Goal: Information Seeking & Learning: Learn about a topic

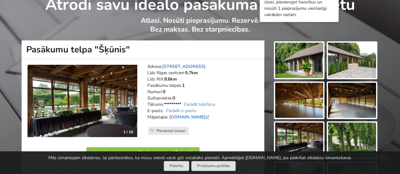
scroll to position [11, 0]
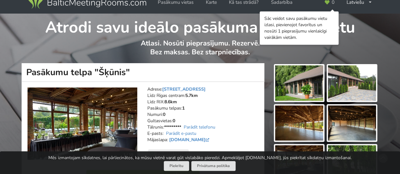
click at [305, 81] on img at bounding box center [299, 82] width 48 height 35
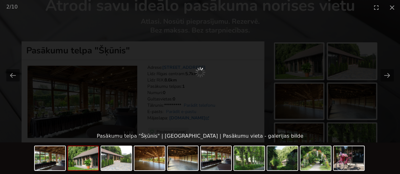
scroll to position [43, 0]
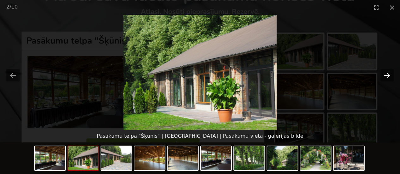
click at [388, 76] on button "Next slide" at bounding box center [386, 75] width 13 height 12
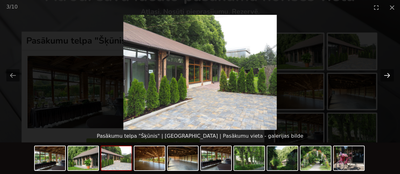
click at [388, 75] on button "Next slide" at bounding box center [386, 75] width 13 height 12
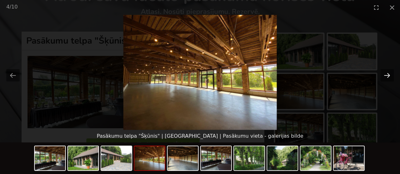
click at [388, 75] on button "Next slide" at bounding box center [386, 75] width 13 height 12
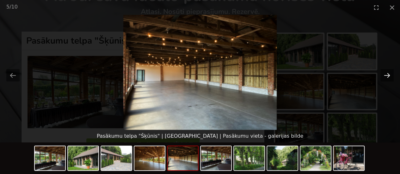
click at [388, 75] on button "Next slide" at bounding box center [386, 75] width 13 height 12
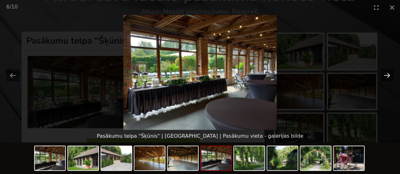
click at [388, 75] on button "Next slide" at bounding box center [386, 75] width 13 height 12
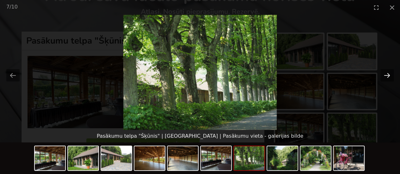
click at [388, 75] on button "Next slide" at bounding box center [386, 75] width 13 height 12
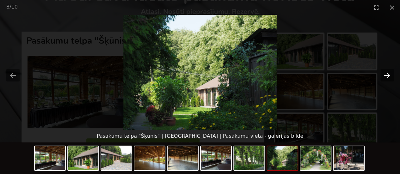
click at [388, 75] on button "Next slide" at bounding box center [386, 75] width 13 height 12
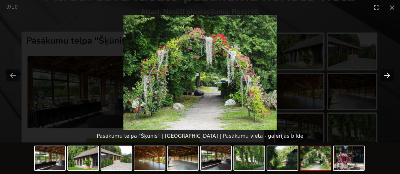
click at [388, 75] on button "Next slide" at bounding box center [386, 75] width 13 height 12
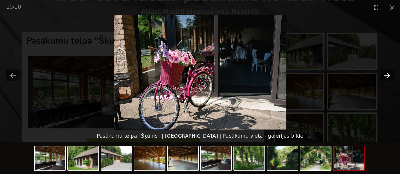
click at [385, 75] on button "Next slide" at bounding box center [386, 75] width 13 height 12
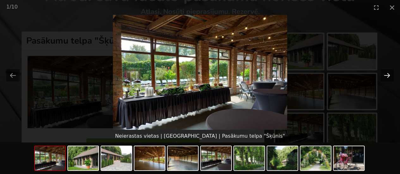
click at [385, 75] on button "Next slide" at bounding box center [386, 75] width 13 height 12
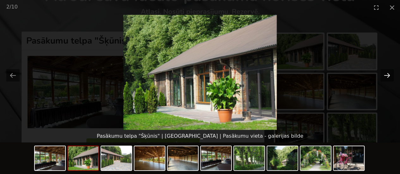
click at [385, 75] on button "Next slide" at bounding box center [386, 75] width 13 height 12
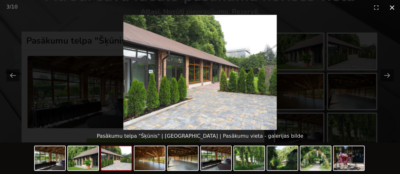
click at [392, 7] on button "Close gallery" at bounding box center [392, 7] width 16 height 15
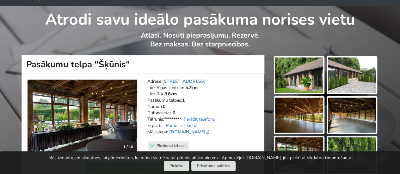
scroll to position [0, 0]
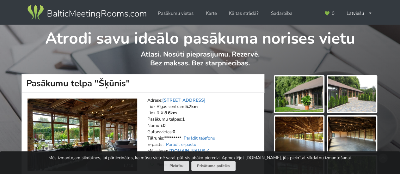
click at [96, 14] on img at bounding box center [86, 13] width 121 height 18
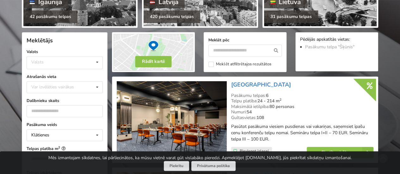
scroll to position [126, 0]
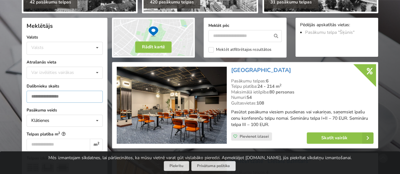
click at [65, 95] on input "number" at bounding box center [65, 97] width 76 height 12
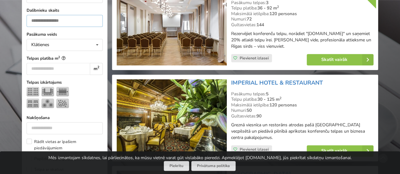
scroll to position [236, 0]
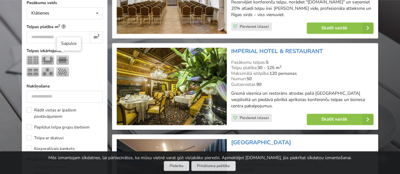
type input "**"
click at [61, 57] on img at bounding box center [62, 59] width 13 height 9
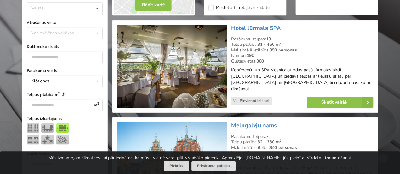
scroll to position [205, 0]
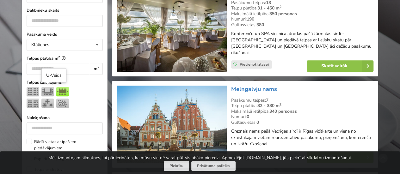
click at [46, 91] on img at bounding box center [47, 91] width 13 height 9
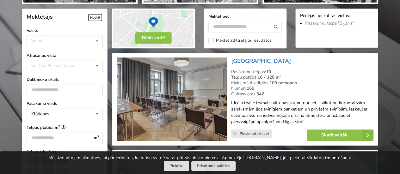
scroll to position [158, 0]
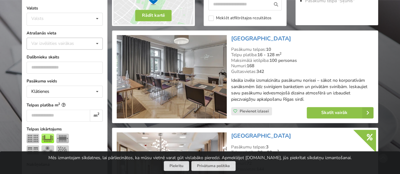
click at [97, 43] on icon at bounding box center [97, 44] width 9 height 12
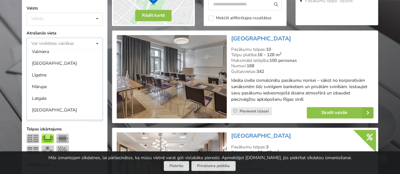
scroll to position [221, 0]
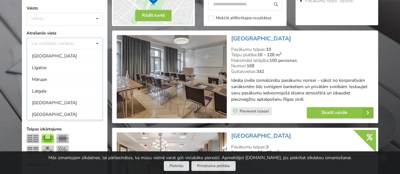
click at [53, 43] on div "Var izvēlēties vairākas Pārdaugava Teika Pērnavas apriņķis Apšuciems Jūrkalne M…" at bounding box center [65, 44] width 76 height 12
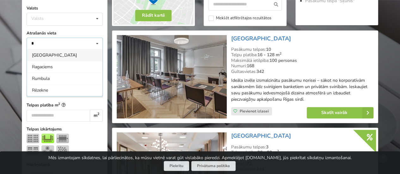
scroll to position [0, 0]
type input "*"
click at [34, 55] on div "[GEOGRAPHIC_DATA]" at bounding box center [65, 55] width 76 height 12
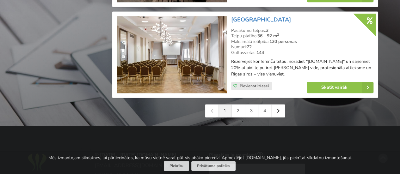
scroll to position [1501, 0]
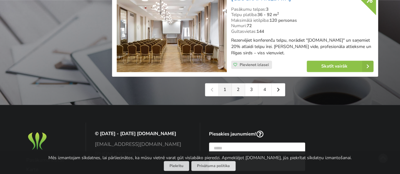
click at [240, 86] on link "2" at bounding box center [238, 89] width 13 height 13
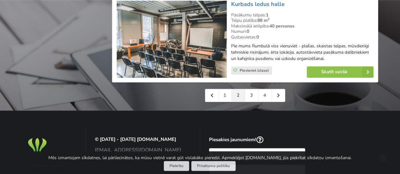
scroll to position [1485, 0]
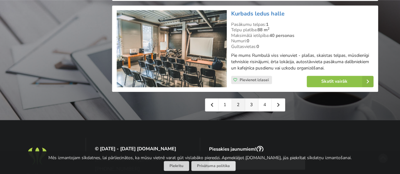
click at [252, 111] on link "3" at bounding box center [251, 105] width 13 height 13
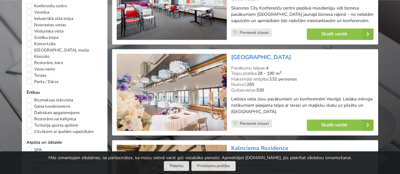
scroll to position [442, 0]
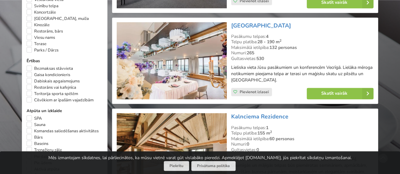
click at [191, 70] on img at bounding box center [172, 60] width 110 height 77
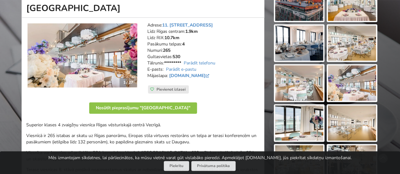
scroll to position [63, 0]
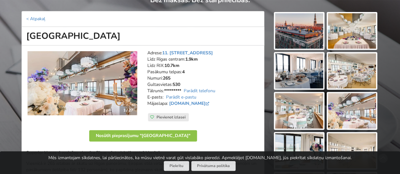
click at [301, 29] on img at bounding box center [299, 30] width 48 height 35
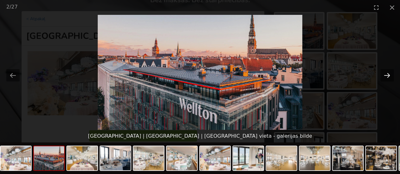
click at [386, 73] on button "Next slide" at bounding box center [386, 75] width 13 height 12
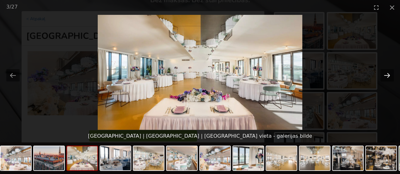
click at [386, 73] on button "Next slide" at bounding box center [386, 75] width 13 height 12
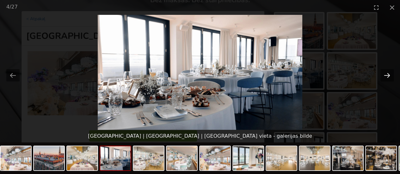
click at [386, 73] on button "Next slide" at bounding box center [386, 75] width 13 height 12
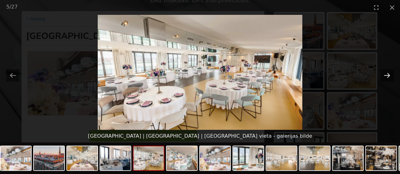
click at [386, 73] on button "Next slide" at bounding box center [386, 75] width 13 height 12
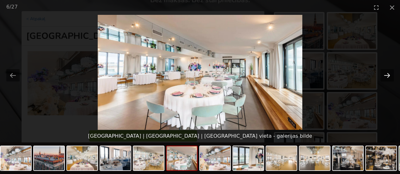
click at [386, 73] on button "Next slide" at bounding box center [386, 75] width 13 height 12
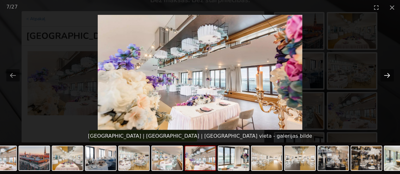
click at [386, 73] on button "Next slide" at bounding box center [386, 75] width 13 height 12
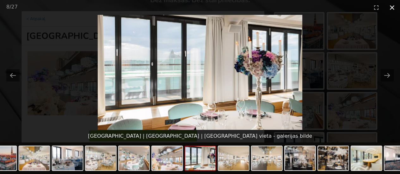
click at [393, 7] on button "Close gallery" at bounding box center [392, 7] width 16 height 15
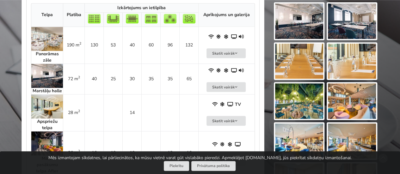
scroll to position [284, 0]
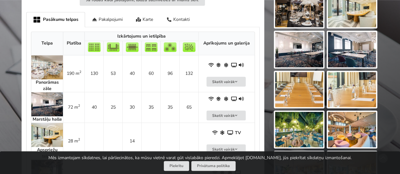
click at [305, 88] on img at bounding box center [299, 89] width 48 height 35
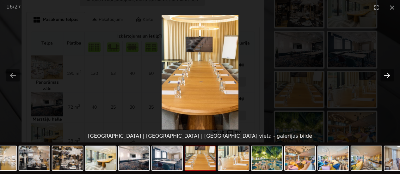
click at [384, 79] on button "Next slide" at bounding box center [386, 75] width 13 height 12
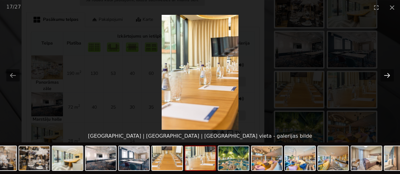
click at [384, 79] on button "Next slide" at bounding box center [386, 75] width 13 height 12
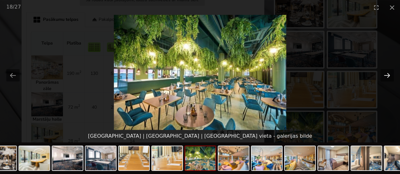
click at [384, 79] on button "Next slide" at bounding box center [386, 75] width 13 height 12
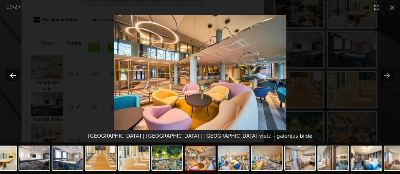
click at [16, 72] on button "Previous slide" at bounding box center [12, 75] width 13 height 12
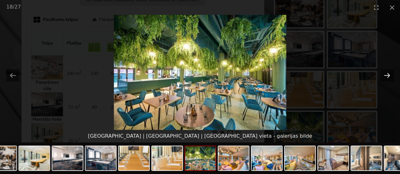
click at [387, 74] on button "Next slide" at bounding box center [386, 75] width 13 height 12
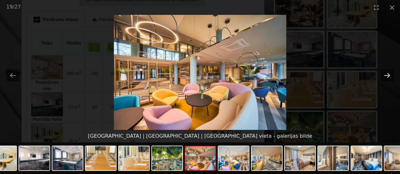
click at [387, 74] on button "Next slide" at bounding box center [386, 75] width 13 height 12
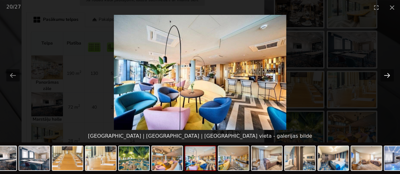
click at [387, 74] on button "Next slide" at bounding box center [386, 75] width 13 height 12
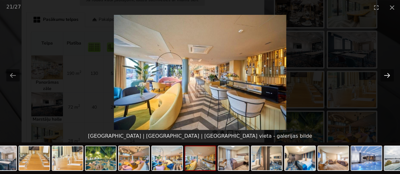
click at [387, 74] on button "Next slide" at bounding box center [386, 75] width 13 height 12
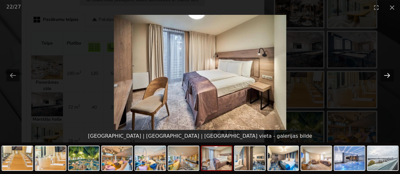
click at [387, 74] on button "Next slide" at bounding box center [386, 75] width 13 height 12
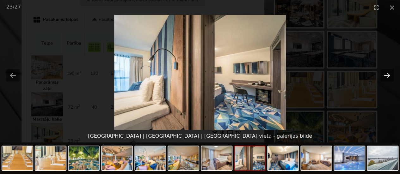
click at [387, 74] on button "Next slide" at bounding box center [386, 75] width 13 height 12
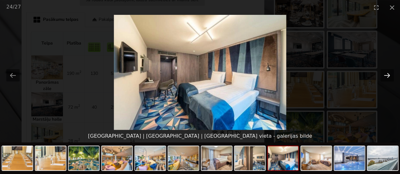
click at [387, 74] on button "Next slide" at bounding box center [386, 75] width 13 height 12
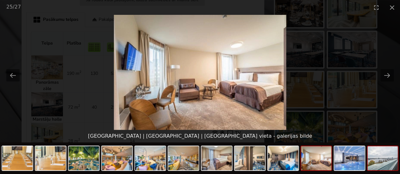
click at [386, 165] on img at bounding box center [382, 158] width 30 height 24
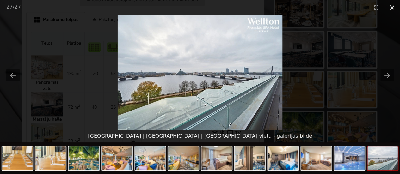
click at [391, 9] on button "Close gallery" at bounding box center [392, 7] width 16 height 15
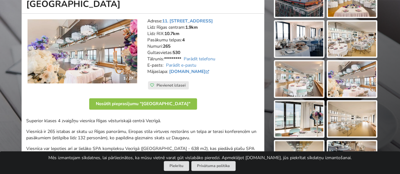
scroll to position [95, 0]
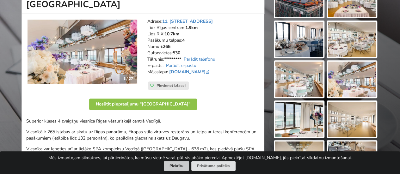
click at [173, 166] on button "Piekrītu" at bounding box center [176, 166] width 25 height 10
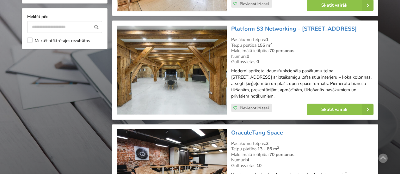
scroll to position [632, 0]
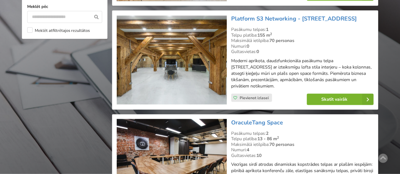
click at [329, 94] on link "Skatīt vairāk" at bounding box center [340, 99] width 67 height 11
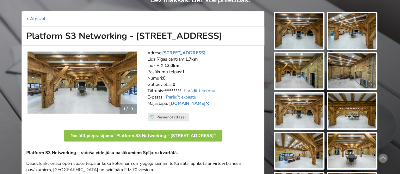
scroll to position [32, 0]
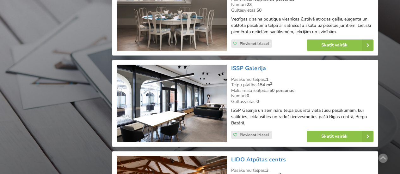
scroll to position [1043, 0]
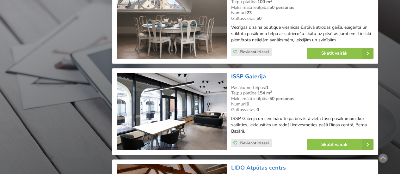
click at [247, 74] on link "ISSP Galerija" at bounding box center [248, 77] width 35 height 8
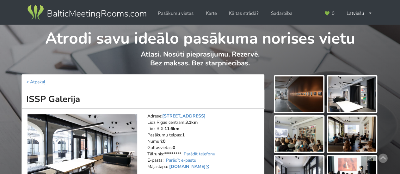
click at [300, 97] on img at bounding box center [299, 93] width 48 height 35
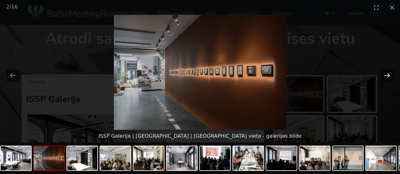
click at [389, 73] on button "Next slide" at bounding box center [386, 75] width 13 height 12
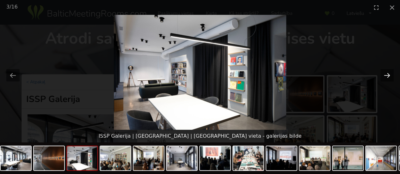
click at [389, 73] on button "Next slide" at bounding box center [386, 75] width 13 height 12
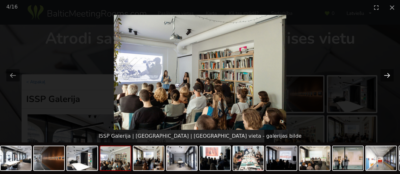
click at [389, 73] on button "Next slide" at bounding box center [386, 75] width 13 height 12
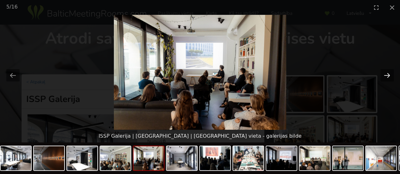
click at [389, 73] on button "Next slide" at bounding box center [386, 75] width 13 height 12
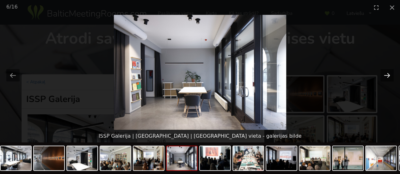
click at [389, 73] on button "Next slide" at bounding box center [386, 75] width 13 height 12
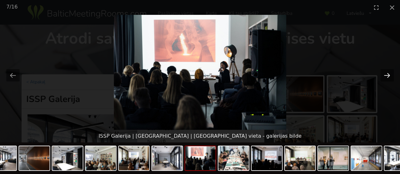
click at [389, 73] on button "Next slide" at bounding box center [386, 75] width 13 height 12
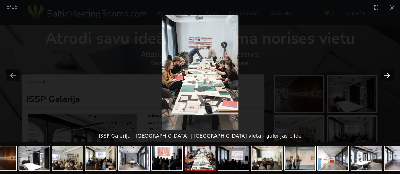
click at [388, 74] on button "Next slide" at bounding box center [386, 75] width 13 height 12
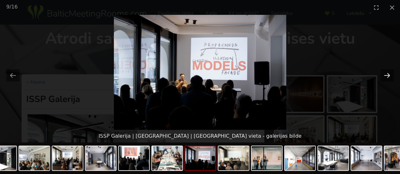
click at [388, 74] on button "Next slide" at bounding box center [386, 75] width 13 height 12
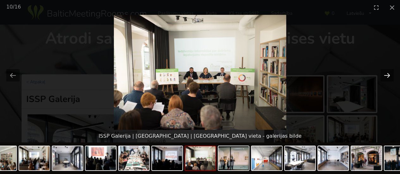
click at [388, 74] on button "Next slide" at bounding box center [386, 75] width 13 height 12
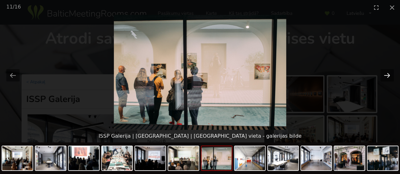
click at [388, 74] on button "Next slide" at bounding box center [386, 75] width 13 height 12
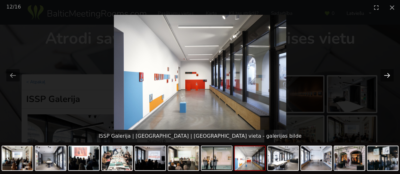
click at [388, 74] on button "Next slide" at bounding box center [386, 75] width 13 height 12
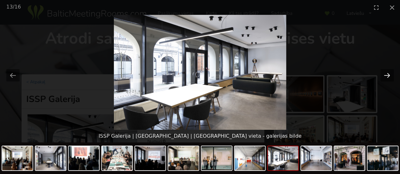
click at [388, 74] on button "Next slide" at bounding box center [386, 75] width 13 height 12
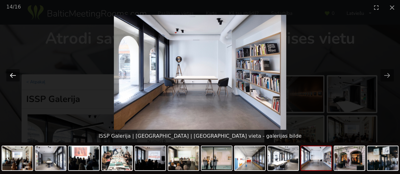
click at [15, 70] on button "Previous slide" at bounding box center [12, 75] width 13 height 12
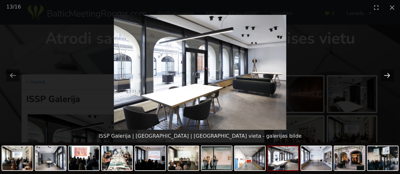
click at [392, 76] on button "Next slide" at bounding box center [386, 75] width 13 height 12
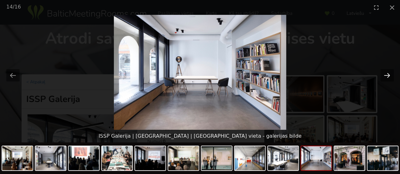
click at [391, 76] on button "Next slide" at bounding box center [386, 75] width 13 height 12
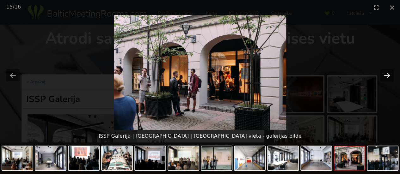
click at [389, 72] on button "Next slide" at bounding box center [386, 75] width 13 height 12
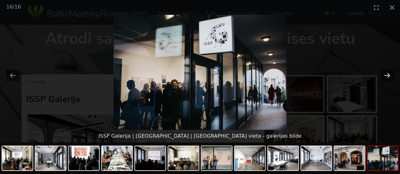
click at [388, 72] on button "Next slide" at bounding box center [386, 75] width 13 height 12
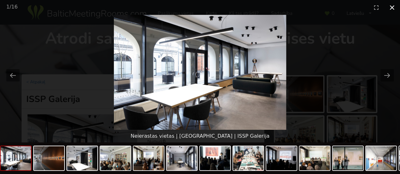
click at [393, 4] on button "Close gallery" at bounding box center [392, 7] width 16 height 15
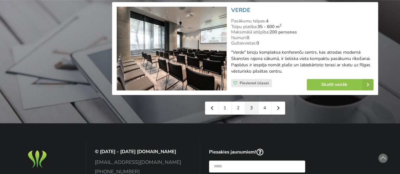
scroll to position [1485, 0]
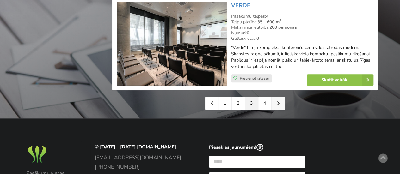
click at [281, 100] on link at bounding box center [277, 103] width 13 height 13
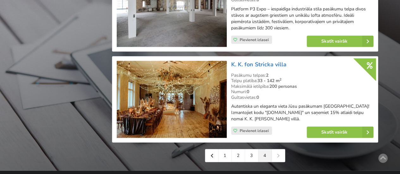
scroll to position [727, 0]
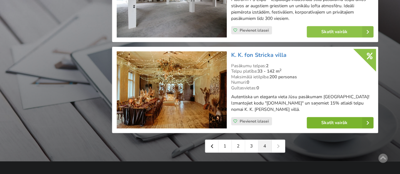
click at [336, 117] on link "Skatīt vairāk" at bounding box center [340, 122] width 67 height 11
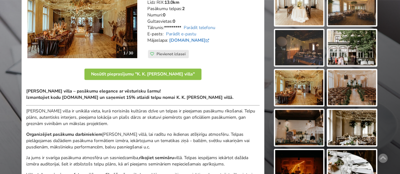
scroll to position [63, 0]
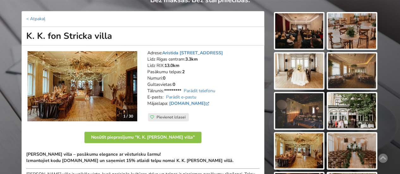
click at [313, 35] on img at bounding box center [299, 30] width 48 height 35
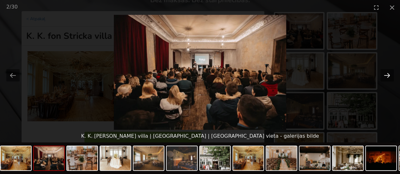
click at [388, 75] on button "Next slide" at bounding box center [386, 75] width 13 height 12
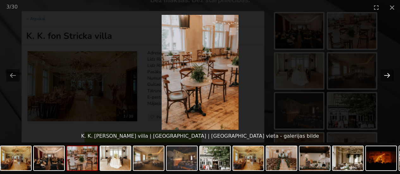
click at [388, 75] on button "Next slide" at bounding box center [386, 75] width 13 height 12
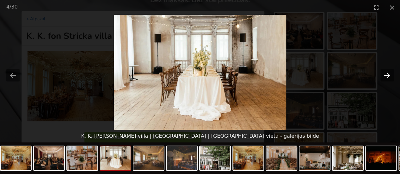
click at [387, 75] on button "Next slide" at bounding box center [386, 75] width 13 height 12
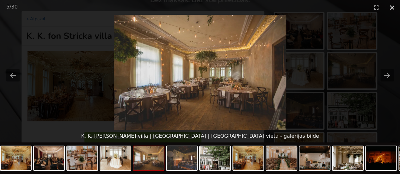
drag, startPoint x: 391, startPoint y: 5, endPoint x: 388, endPoint y: 11, distance: 6.8
click at [391, 5] on button "Close gallery" at bounding box center [392, 7] width 16 height 15
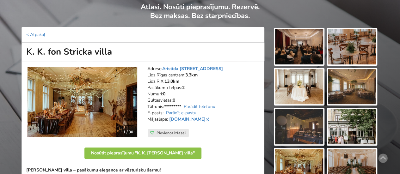
scroll to position [0, 0]
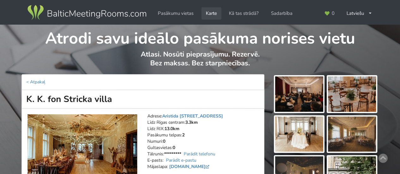
click at [213, 15] on link "Karte" at bounding box center [211, 13] width 20 height 12
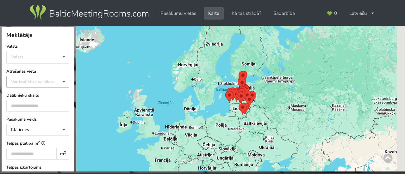
click at [33, 81] on div "Var izvēlēties vairākas" at bounding box center [38, 81] width 58 height 7
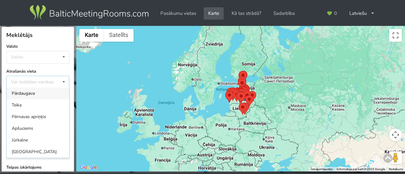
click at [33, 81] on div "Var izvēlēties vairākas Pārdaugava Teika Pērnavas apriņķis Apšuciems Jūrkalne […" at bounding box center [37, 82] width 63 height 12
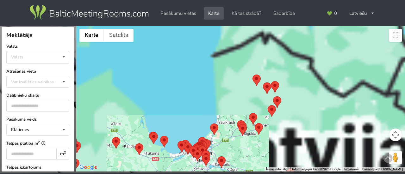
drag, startPoint x: 240, startPoint y: 44, endPoint x: 205, endPoint y: 182, distance: 143.0
click at [205, 174] on html "Pasākumu vietas Karte Kā tas strādā? Sadarbība Latviešu English Русский Pēdējās…" at bounding box center [202, 87] width 405 height 174
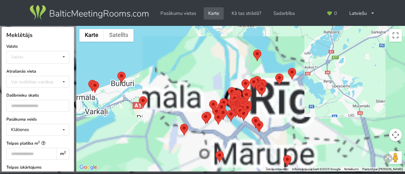
drag, startPoint x: 234, startPoint y: 107, endPoint x: 253, endPoint y: 25, distance: 83.3
click at [253, 25] on div "Meklētājs Notīrīt Aizvērt Valsts Valsts Igaunija [GEOGRAPHIC_DATA] Lietuva Atra…" at bounding box center [202, 87] width 405 height 174
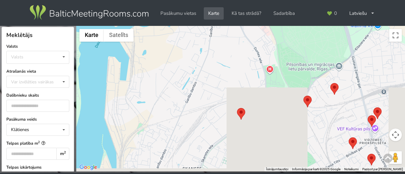
drag, startPoint x: 218, startPoint y: 145, endPoint x: 223, endPoint y: 43, distance: 102.2
click at [223, 43] on div at bounding box center [240, 99] width 328 height 146
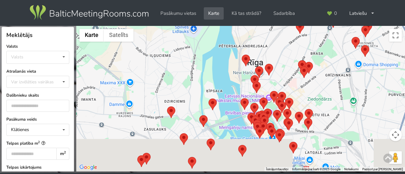
drag, startPoint x: 249, startPoint y: 156, endPoint x: 280, endPoint y: 74, distance: 87.0
click at [280, 74] on div at bounding box center [240, 99] width 328 height 146
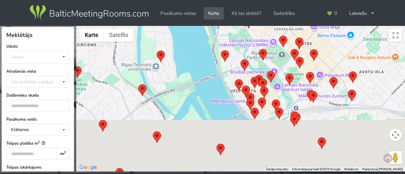
drag, startPoint x: 245, startPoint y: 120, endPoint x: 243, endPoint y: 51, distance: 68.6
click at [243, 51] on div at bounding box center [240, 99] width 328 height 146
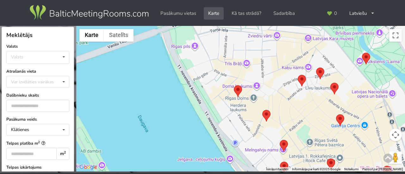
click at [234, 85] on area at bounding box center [234, 85] width 0 height 0
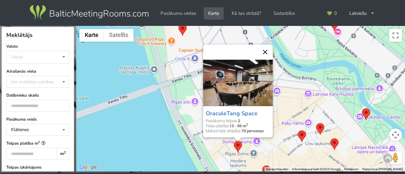
click at [267, 51] on button "Aizvērt" at bounding box center [264, 52] width 15 height 15
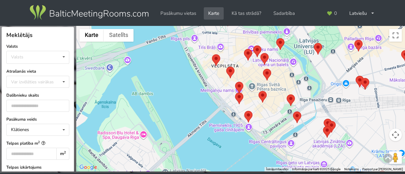
drag, startPoint x: 224, startPoint y: 144, endPoint x: 200, endPoint y: 77, distance: 70.8
click at [200, 77] on div at bounding box center [240, 99] width 328 height 146
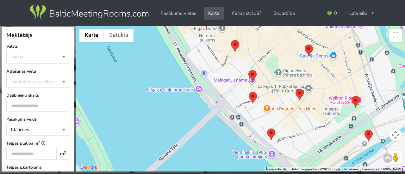
click at [267, 129] on area at bounding box center [267, 129] width 0 height 0
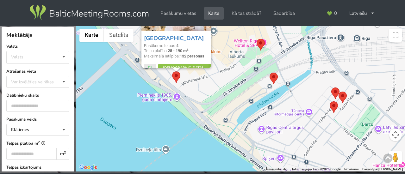
drag, startPoint x: 227, startPoint y: 140, endPoint x: 130, endPoint y: 82, distance: 113.1
click at [130, 82] on div "[GEOGRAPHIC_DATA] Pasākumu telpas: 4 Telpu platība: 28 - 190 m 2 Maksimālā ieti…" at bounding box center [240, 99] width 328 height 146
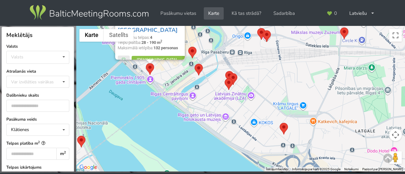
click at [175, 41] on div "[GEOGRAPHIC_DATA] Pasākumu telpas: 4 Telpu platība: 28 - 190 m 2 Maksimālā ieti…" at bounding box center [150, 46] width 70 height 46
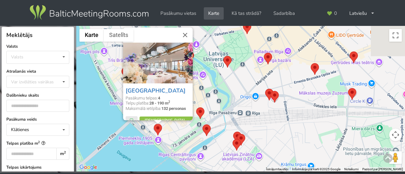
drag, startPoint x: 168, startPoint y: 81, endPoint x: 190, endPoint y: 98, distance: 27.1
click at [175, 148] on div "[GEOGRAPHIC_DATA] Pasākumu telpas: 4 Telpu platība: 28 - 190 m 2 Maksimālā ieti…" at bounding box center [240, 99] width 328 height 146
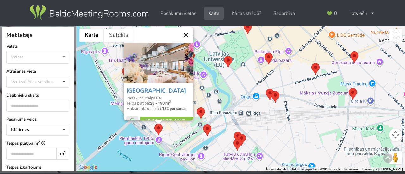
click at [188, 34] on button "Aizvērt" at bounding box center [185, 34] width 15 height 15
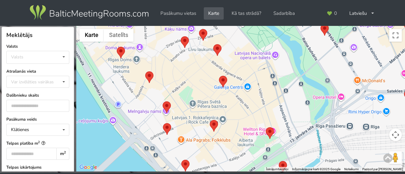
drag, startPoint x: 162, startPoint y: 120, endPoint x: 206, endPoint y: 157, distance: 56.7
click at [206, 157] on div at bounding box center [240, 99] width 328 height 146
click at [210, 120] on area at bounding box center [210, 120] width 0 height 0
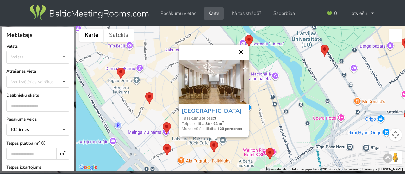
click at [242, 49] on button "Aizvērt" at bounding box center [240, 52] width 15 height 15
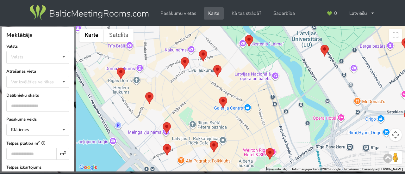
click at [245, 35] on area at bounding box center [245, 35] width 0 height 0
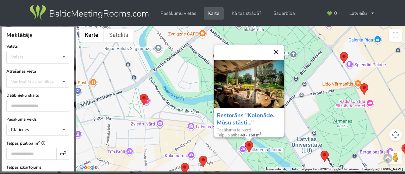
click at [278, 50] on button "Aizvērt" at bounding box center [275, 52] width 15 height 15
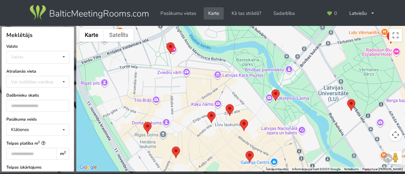
drag, startPoint x: 219, startPoint y: 147, endPoint x: 246, endPoint y: 93, distance: 60.5
click at [246, 93] on div at bounding box center [240, 99] width 328 height 146
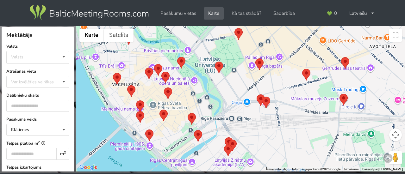
drag, startPoint x: 255, startPoint y: 144, endPoint x: 176, endPoint y: 113, distance: 85.0
click at [175, 114] on div at bounding box center [240, 99] width 328 height 146
click at [341, 57] on area at bounding box center [341, 57] width 0 height 0
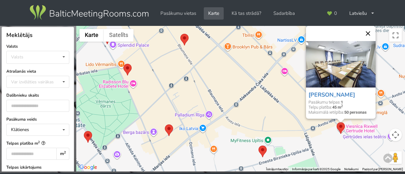
click at [371, 31] on button "Aizvērt" at bounding box center [367, 33] width 15 height 15
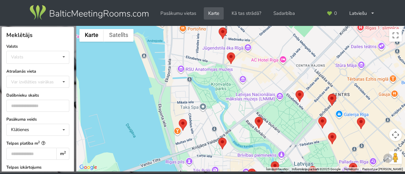
drag, startPoint x: 277, startPoint y: 128, endPoint x: 382, endPoint y: 163, distance: 110.9
click at [382, 163] on div at bounding box center [240, 99] width 328 height 146
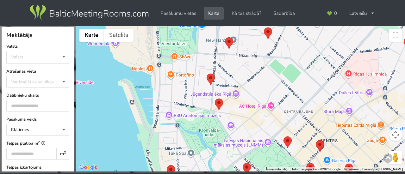
drag, startPoint x: 210, startPoint y: 75, endPoint x: 198, endPoint y: 124, distance: 50.3
click at [198, 124] on div at bounding box center [240, 99] width 328 height 146
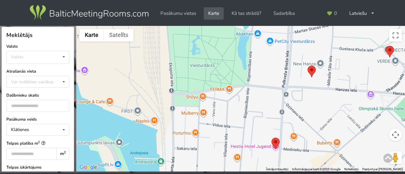
drag, startPoint x: 190, startPoint y: 127, endPoint x: 202, endPoint y: 159, distance: 34.2
click at [202, 159] on div at bounding box center [240, 99] width 328 height 146
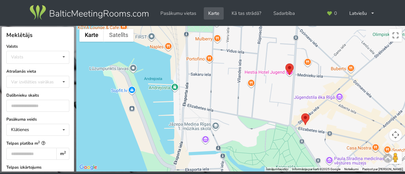
drag, startPoint x: 189, startPoint y: 157, endPoint x: 203, endPoint y: 78, distance: 79.6
click at [203, 78] on div at bounding box center [240, 99] width 328 height 146
click at [301, 113] on area at bounding box center [301, 113] width 0 height 0
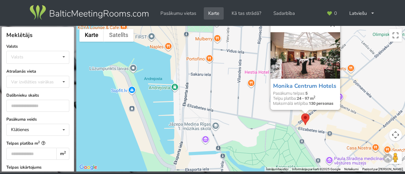
click at [335, 23] on div "0 Latviešu English Русский" at bounding box center [350, 13] width 60 height 27
click at [334, 25] on div "0 Latviešu English Русский" at bounding box center [350, 13] width 60 height 27
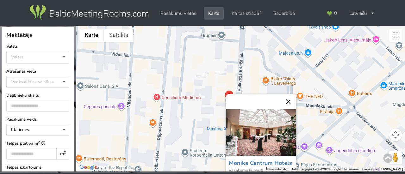
click at [295, 99] on button "Aizvērt" at bounding box center [287, 101] width 15 height 15
